Goal: Task Accomplishment & Management: Use online tool/utility

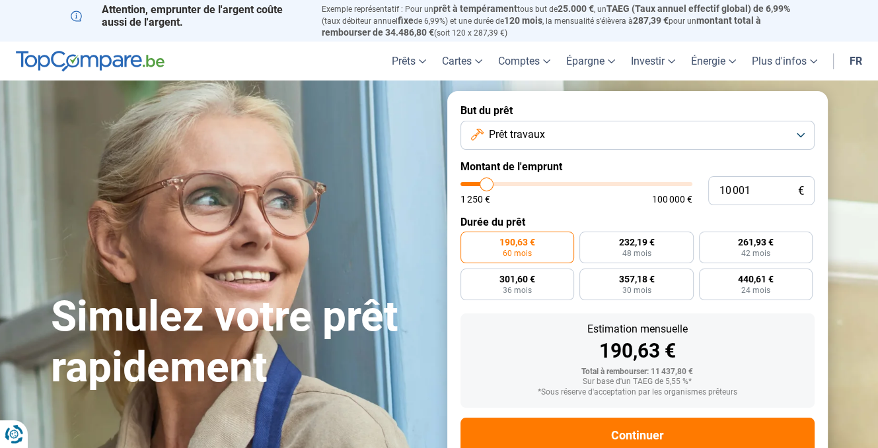
type input "9 000"
type input "9000"
type input "9 250"
type input "9250"
type input "10 000"
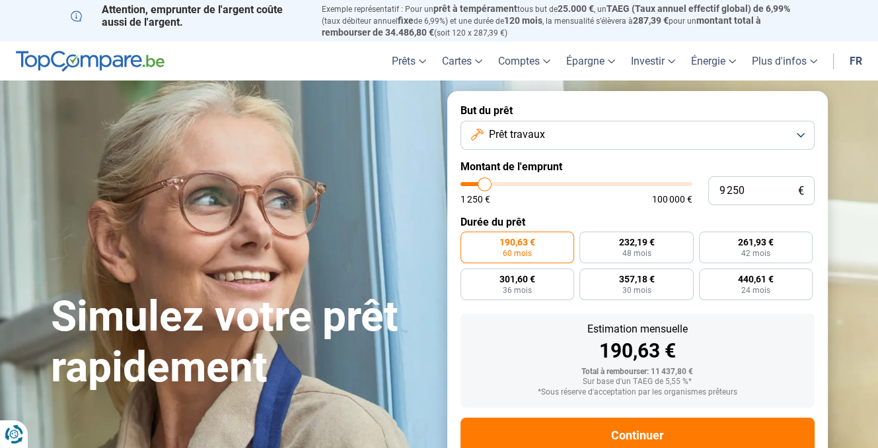
type input "10000"
type input "10 250"
type input "10250"
type input "11 000"
type input "11000"
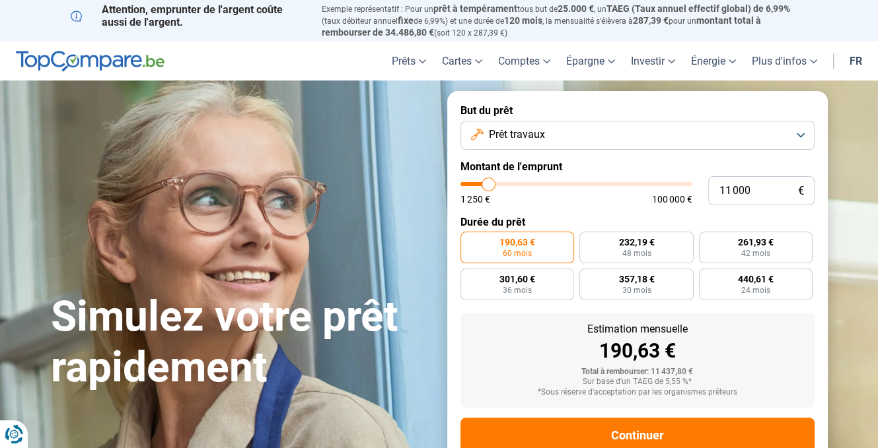
type input "11 500"
type input "11500"
type input "12 250"
type input "12250"
type input "12 750"
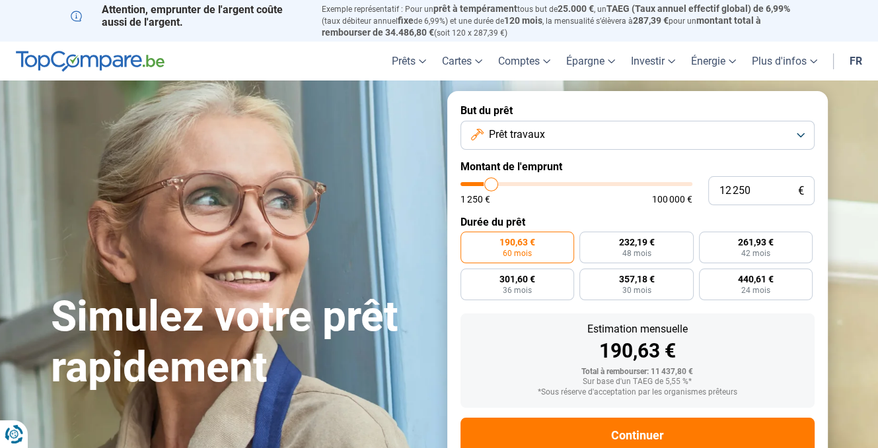
type input "12750"
type input "13 500"
type input "13500"
type input "14 000"
type input "14000"
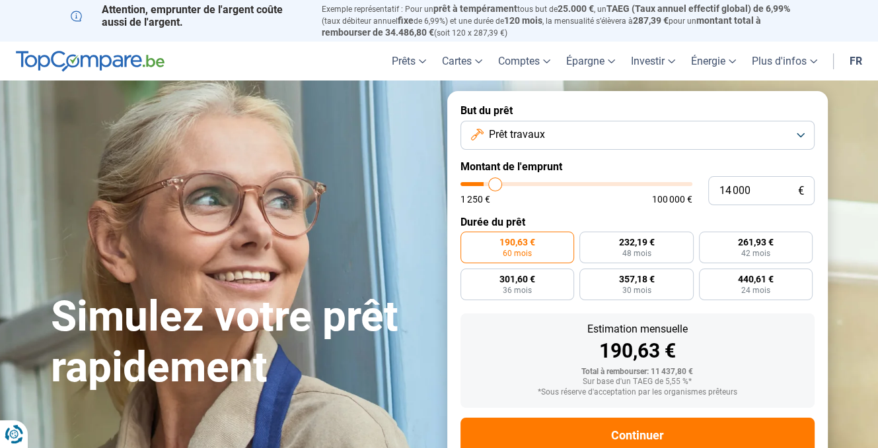
type input "14 250"
type input "14250"
type input "14 500"
drag, startPoint x: 484, startPoint y: 190, endPoint x: 497, endPoint y: 188, distance: 12.7
type input "14500"
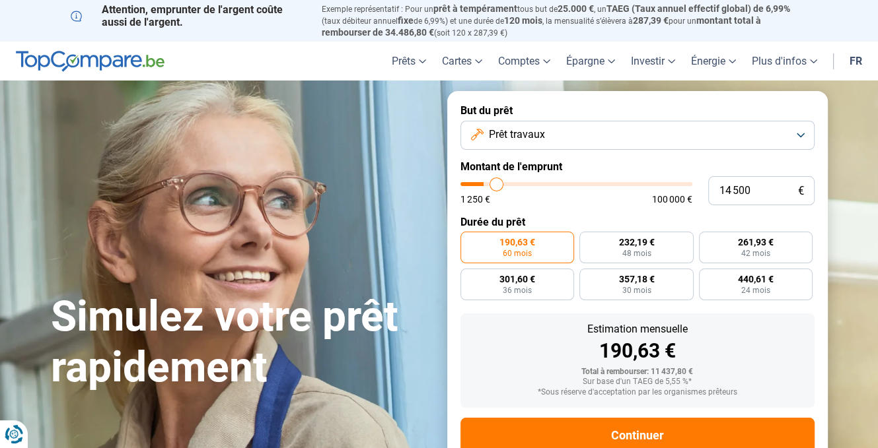
click at [497, 186] on input "range" at bounding box center [576, 184] width 232 height 4
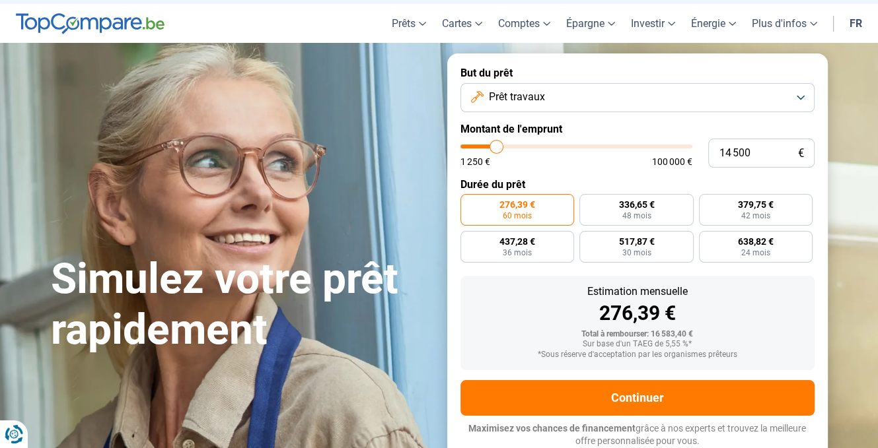
scroll to position [40, 0]
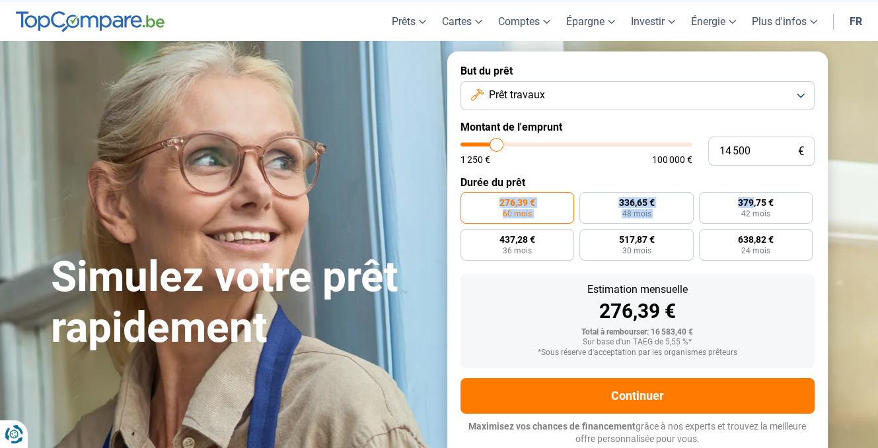
drag, startPoint x: 752, startPoint y: 195, endPoint x: 726, endPoint y: 176, distance: 32.1
click at [725, 186] on form "But du prêt Prêt travaux Montant de l'emprunt 14 500 € 1 250 € 100 000 € Durée …" at bounding box center [637, 256] width 380 height 408
click at [758, 159] on input "14 500" at bounding box center [761, 151] width 106 height 29
drag, startPoint x: 758, startPoint y: 159, endPoint x: 725, endPoint y: 152, distance: 34.3
click at [725, 152] on input "14 500" at bounding box center [761, 151] width 106 height 29
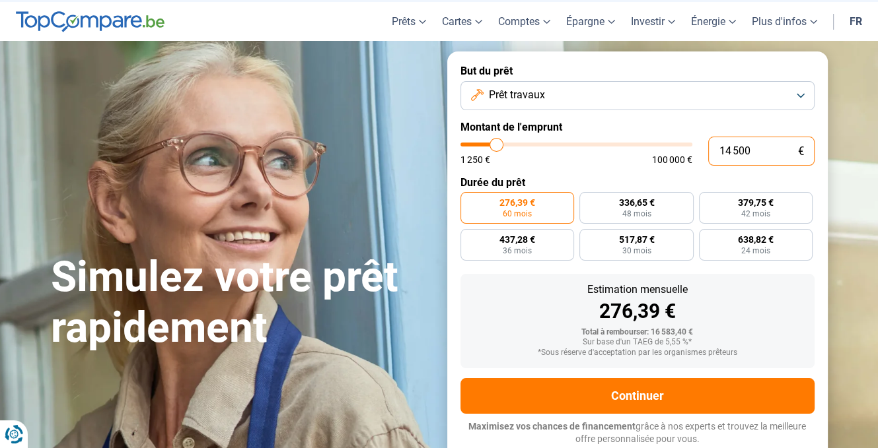
type input "2"
type input "1250"
type input "20"
type input "1250"
type input "200"
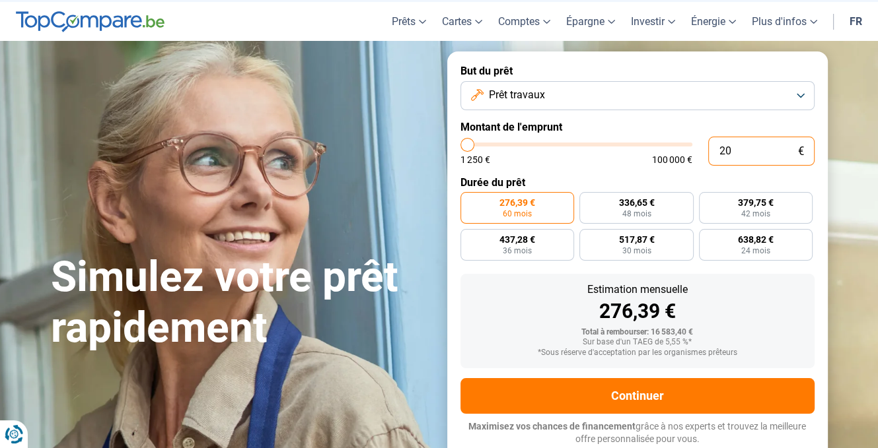
type input "1250"
type input "2 000"
type input "2000"
type input "20 000"
type input "20000"
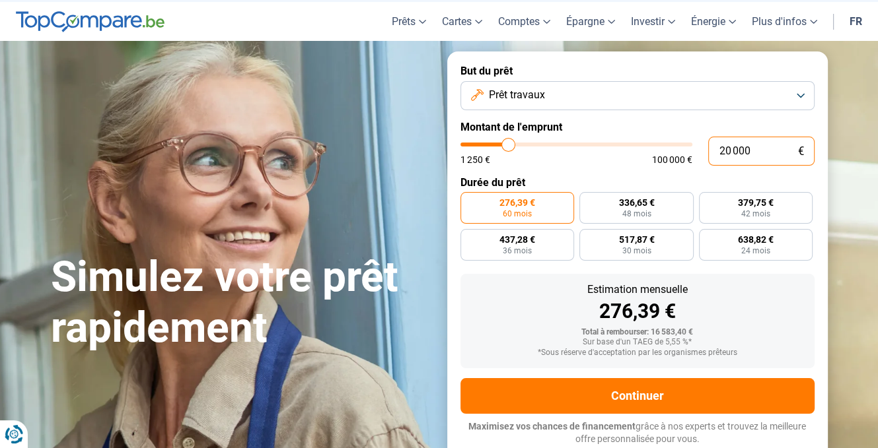
radio input "false"
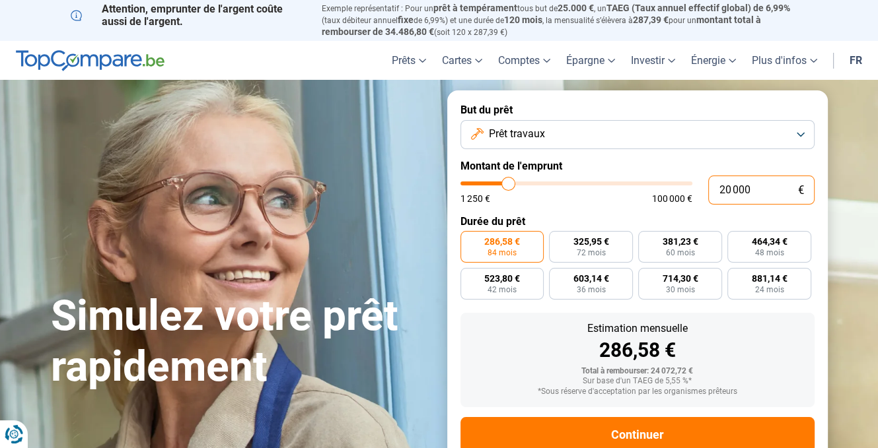
scroll to position [0, 0]
type input "20 000"
